Goal: Task Accomplishment & Management: Manage account settings

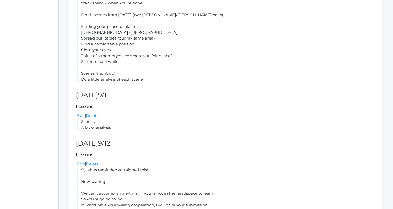
scroll to position [332, 0]
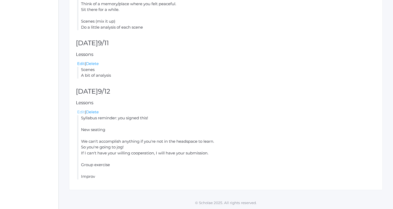
click at [81, 111] on link "Edit" at bounding box center [81, 111] width 8 height 5
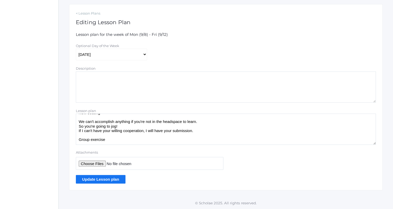
scroll to position [25, 0]
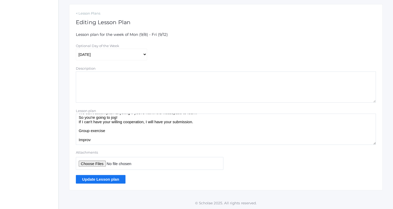
click at [200, 124] on textarea "Syllabus reminder: you signed this! New seating We can't accomplish anything if…" at bounding box center [226, 129] width 300 height 31
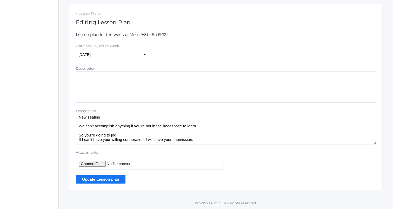
scroll to position [12, 0]
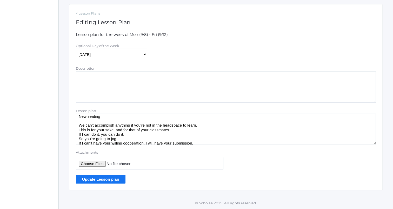
type textarea "Syllabus reminder: you signed this! New seating We can't accomplish anything if…"
click at [108, 176] on input "Update Lesson plan" at bounding box center [101, 179] width 50 height 9
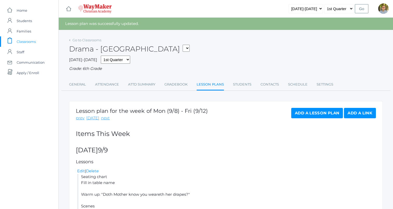
click at [29, 40] on span "Classrooms" at bounding box center [26, 41] width 19 height 10
